Goal: Navigation & Orientation: Find specific page/section

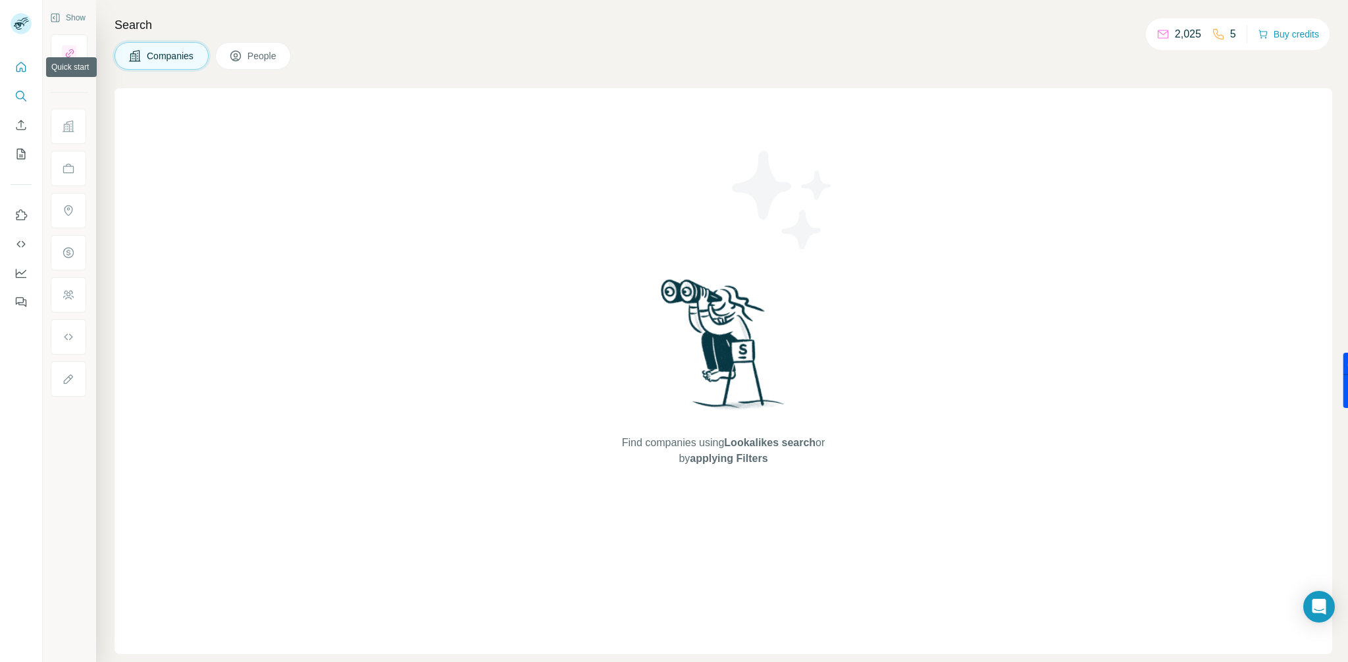
click at [22, 66] on icon "Quick start" at bounding box center [20, 67] width 13 height 13
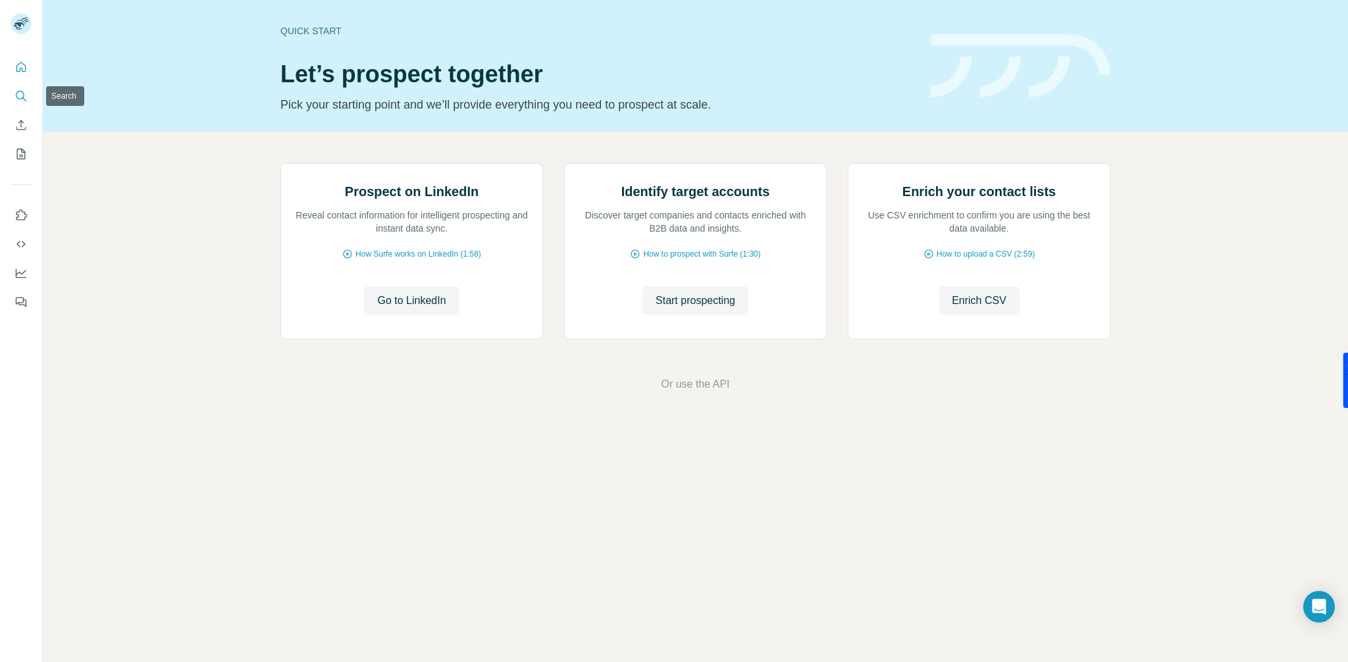
click at [21, 98] on icon "Search" at bounding box center [20, 95] width 9 height 9
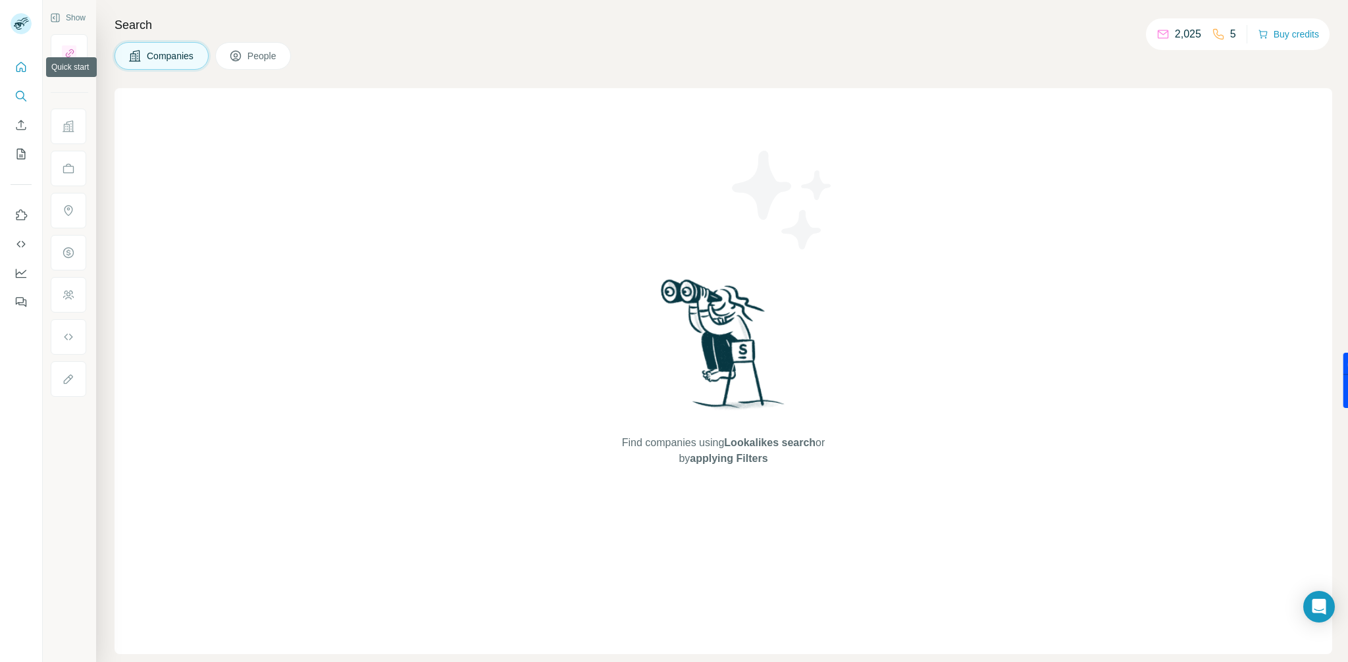
click at [22, 64] on icon "Quick start" at bounding box center [20, 67] width 13 height 13
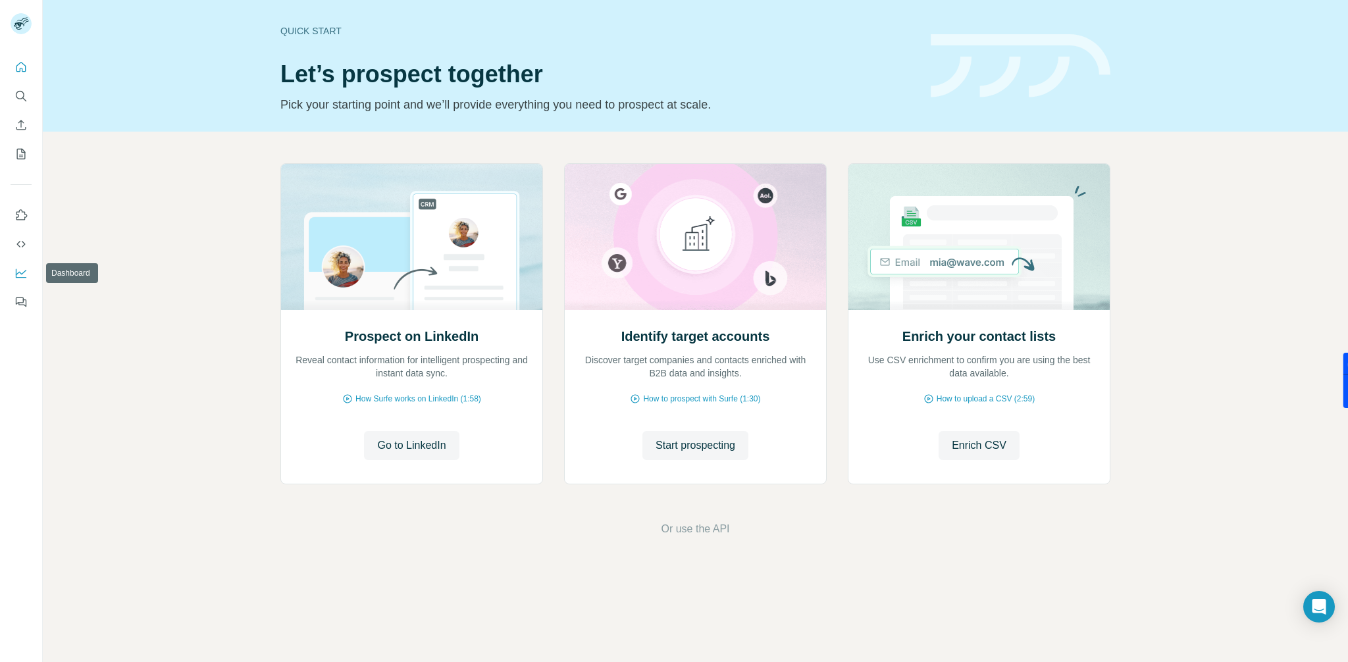
click at [26, 274] on icon "Dashboard" at bounding box center [20, 273] width 13 height 13
